Goal: Information Seeking & Learning: Learn about a topic

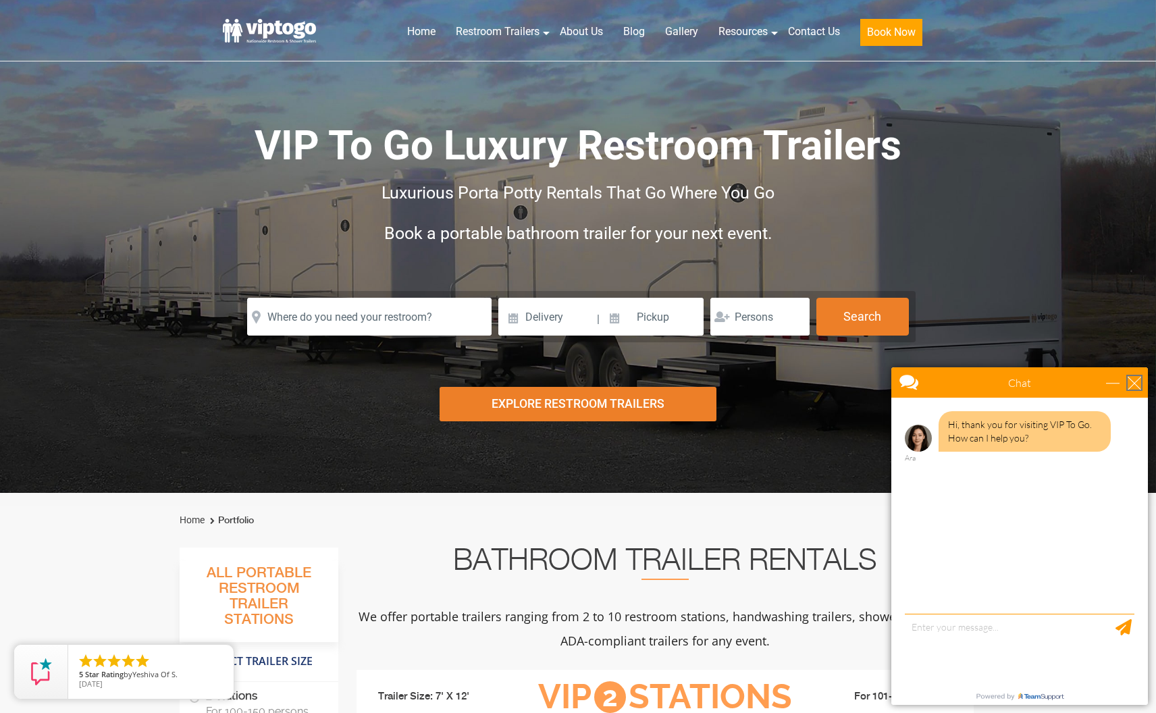
click at [1129, 381] on div "close" at bounding box center [1135, 383] width 14 height 14
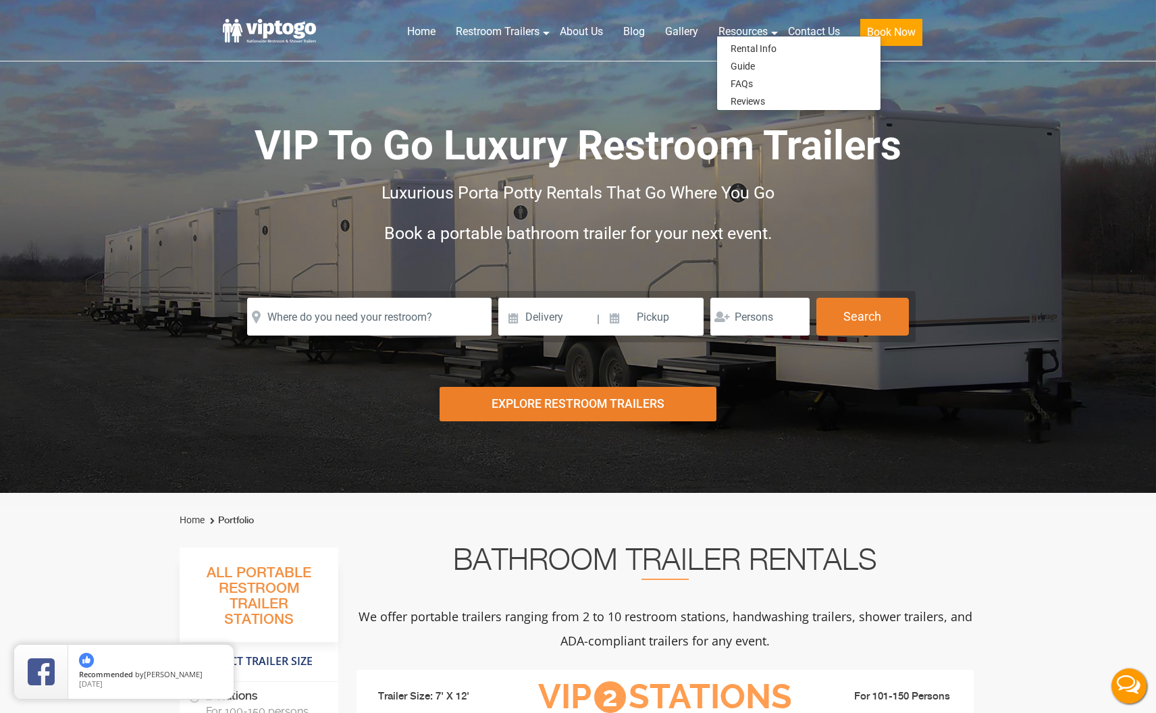
click at [478, 124] on span "VIP To Go Luxury Restroom Trailers" at bounding box center [578, 146] width 647 height 48
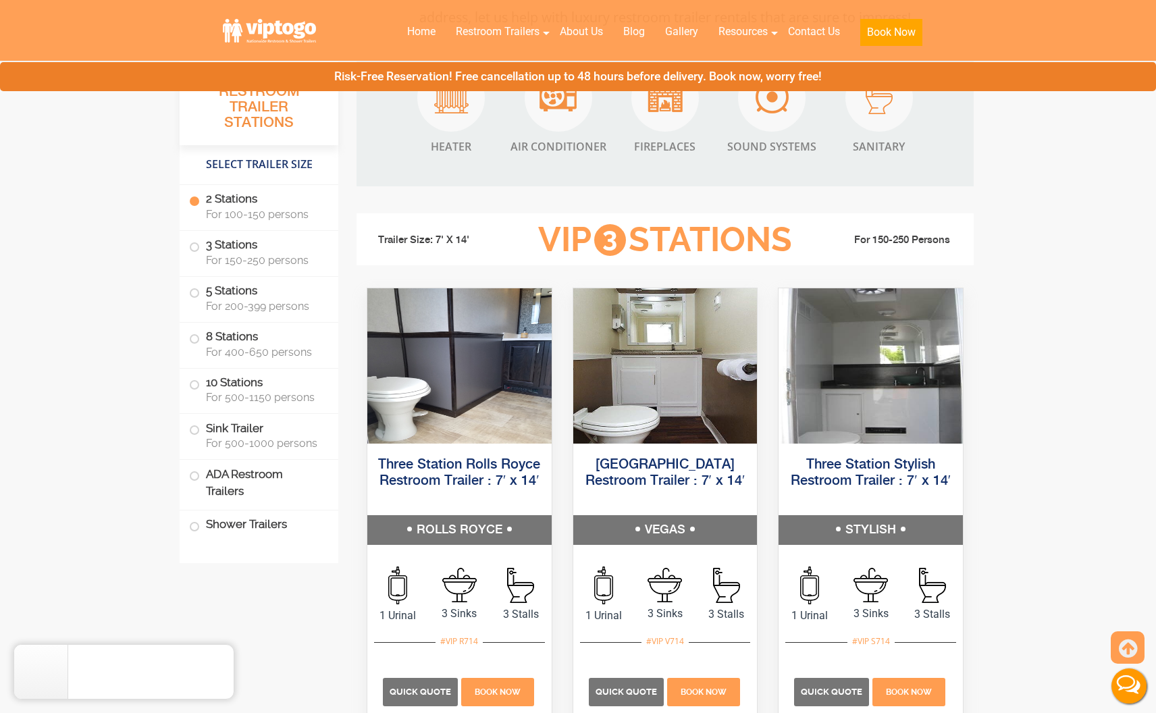
scroll to position [1351, 0]
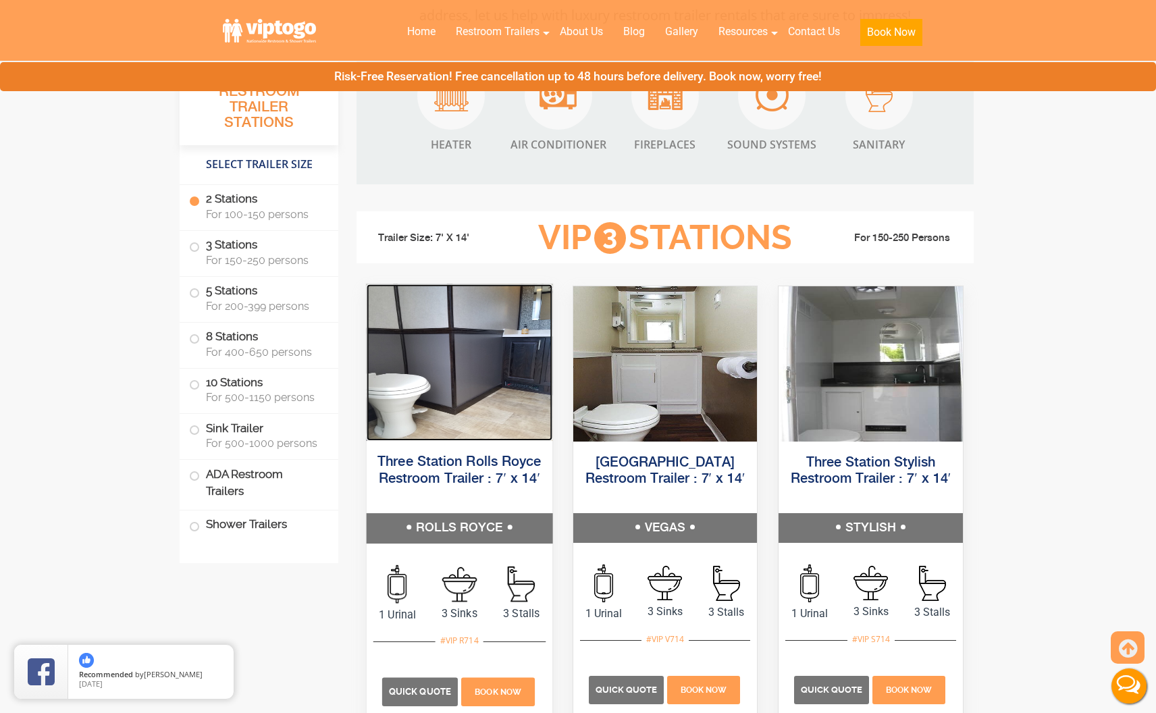
click at [492, 361] on img at bounding box center [460, 362] width 186 height 157
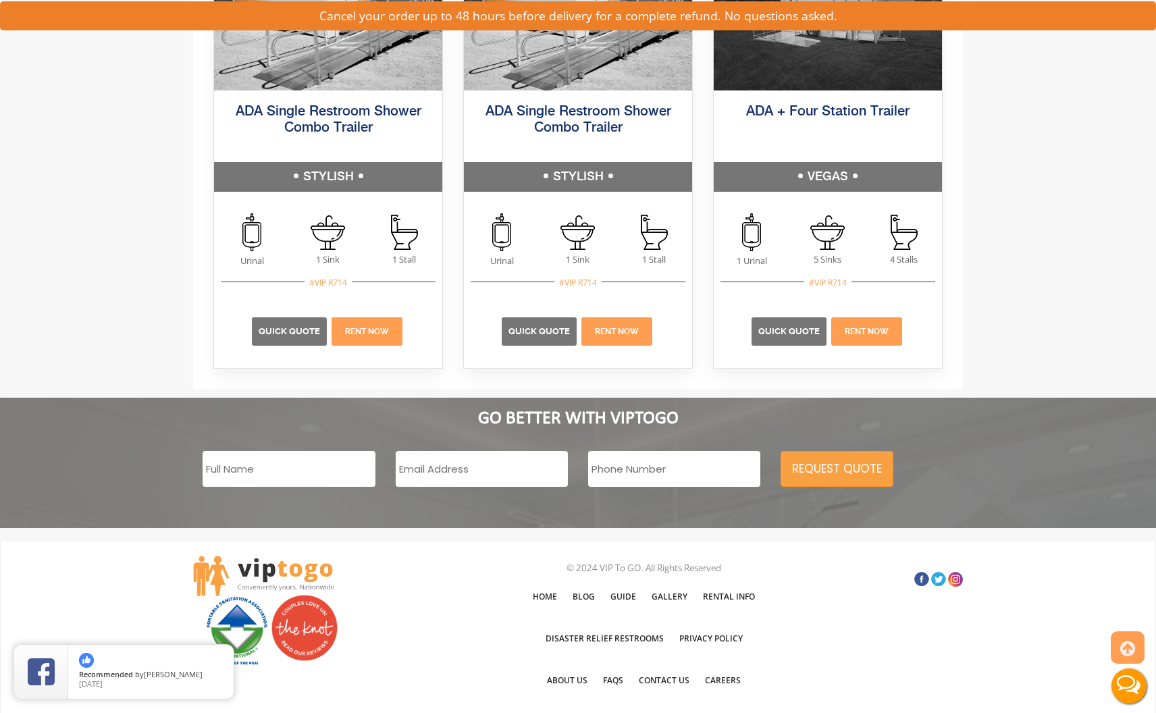
scroll to position [2672, 0]
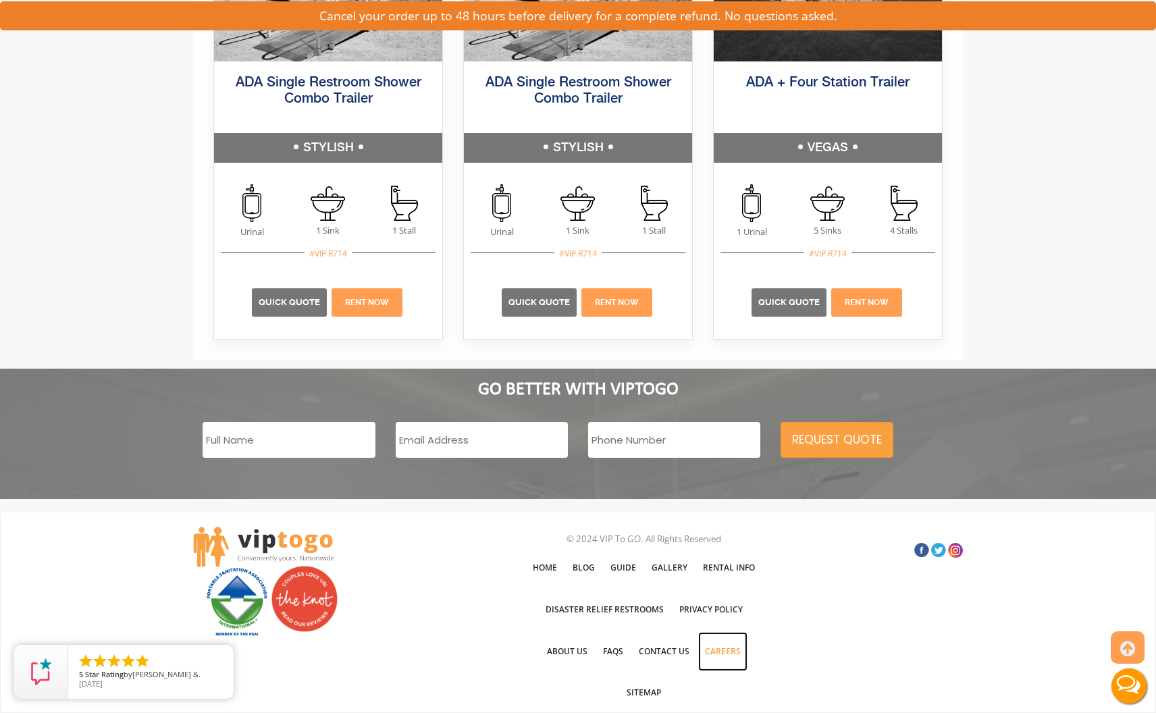
click at [734, 652] on link "Careers" at bounding box center [722, 651] width 49 height 39
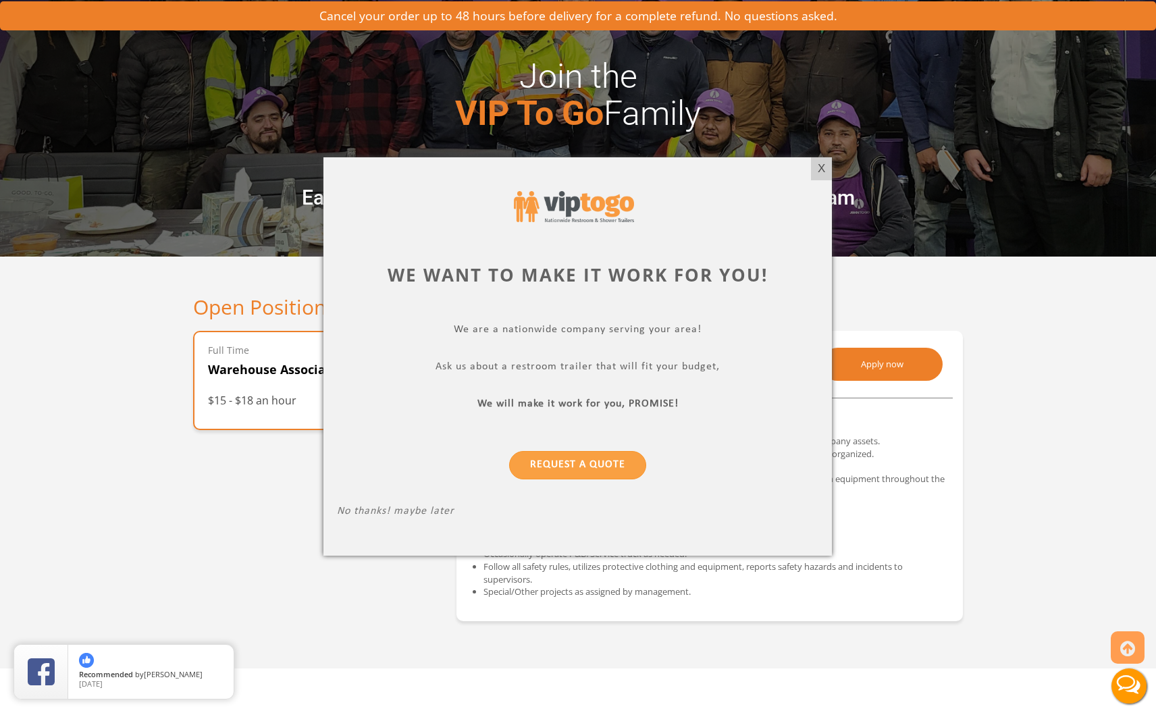
scroll to position [270, 0]
click at [822, 169] on div "X" at bounding box center [821, 168] width 21 height 23
